Goal: Find specific page/section: Find specific page/section

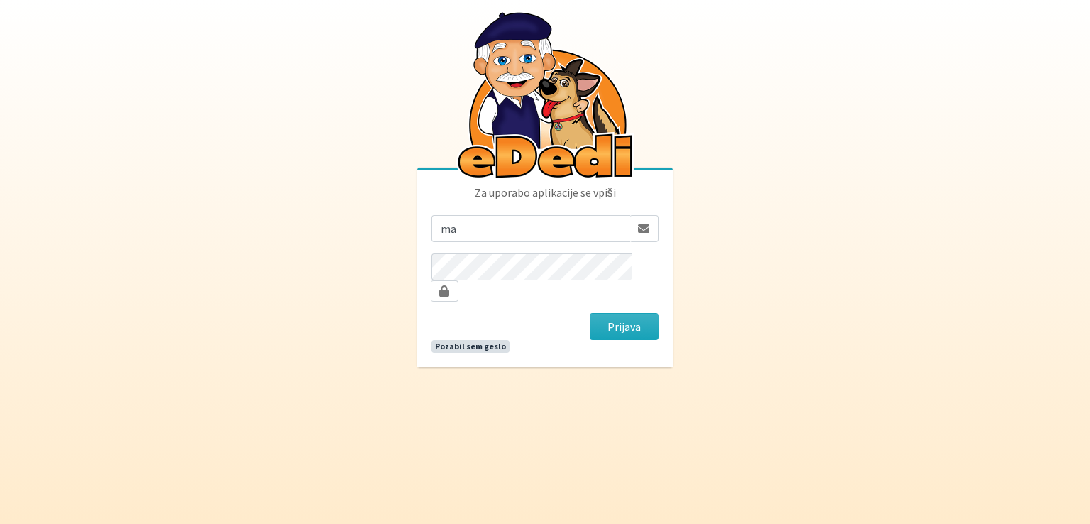
type input "maja.gregoric@erps.si"
click at [590, 313] on button "Prijava" at bounding box center [624, 326] width 69 height 27
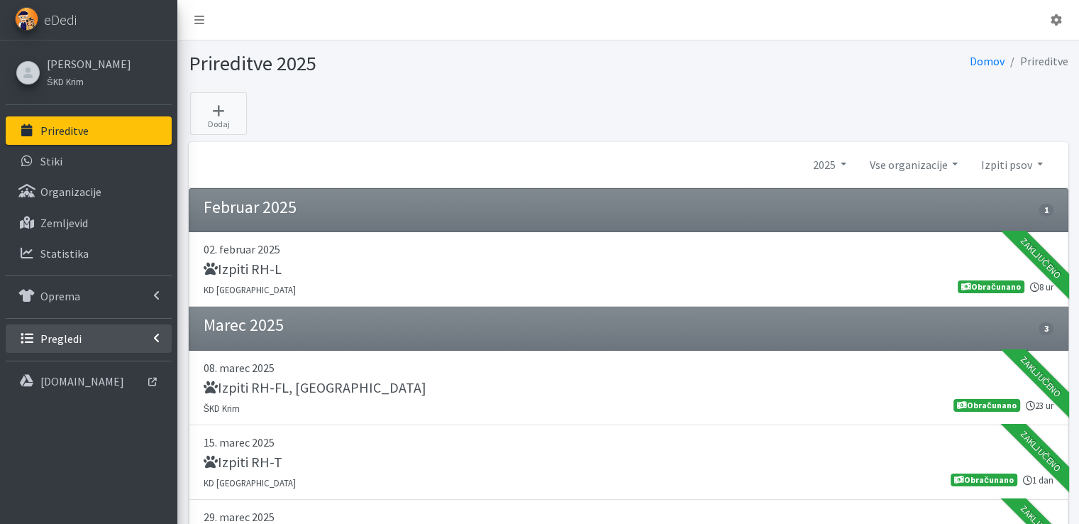
click at [69, 336] on p "Pregledi" at bounding box center [60, 338] width 41 height 14
click at [60, 364] on p "Vodniki" at bounding box center [57, 369] width 35 height 14
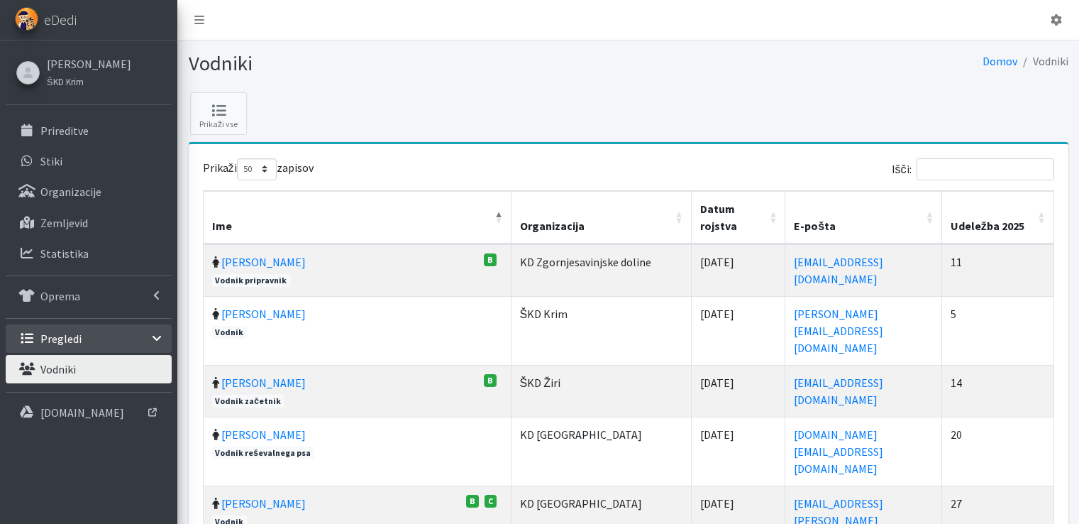
select select "50"
click at [959, 168] on input "Išči:" at bounding box center [986, 169] width 138 height 22
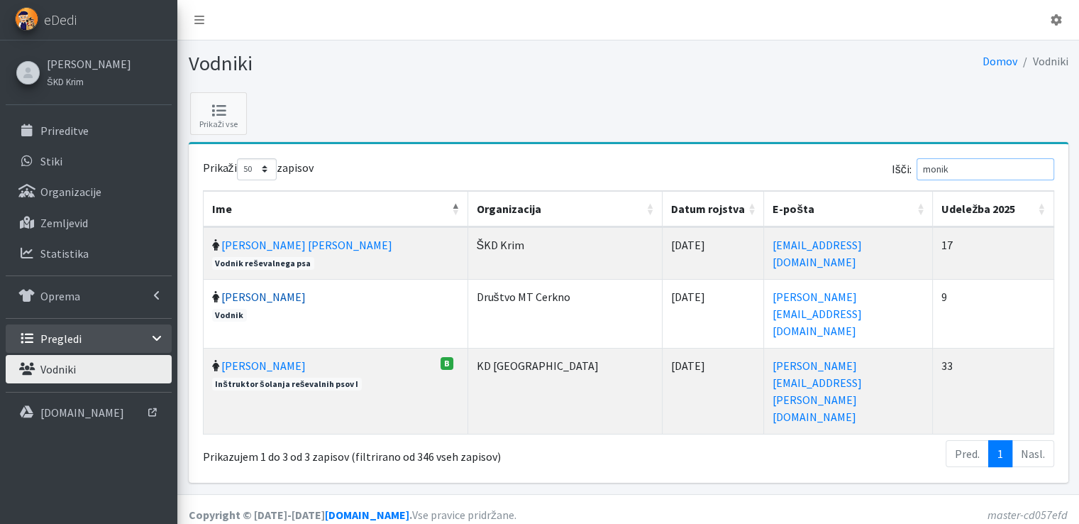
type input "monik"
click at [270, 289] on link "[PERSON_NAME]" at bounding box center [263, 296] width 84 height 14
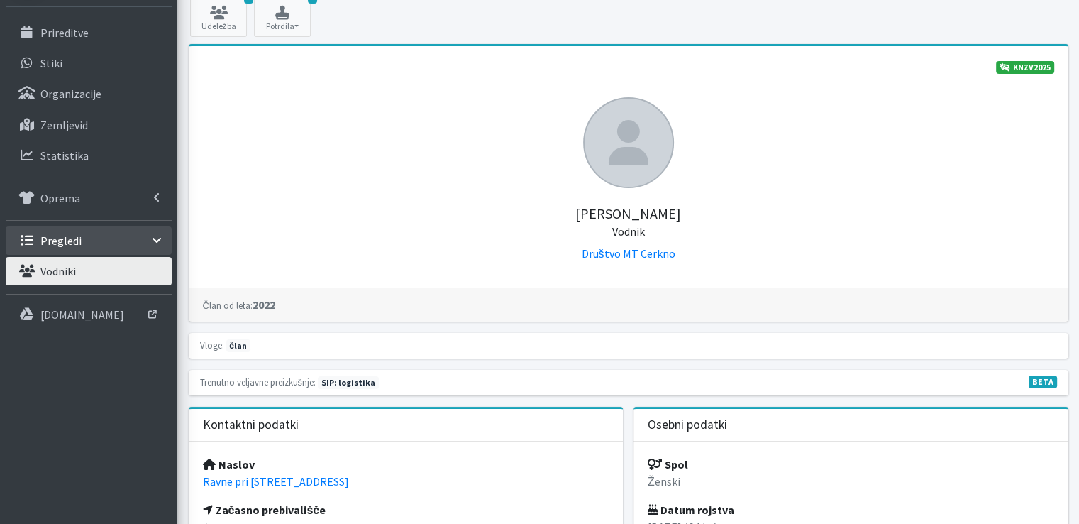
scroll to position [142, 0]
